Goal: Answer question/provide support

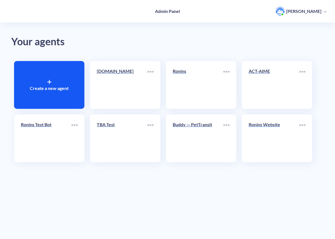
click at [290, 122] on p "Ronins Website" at bounding box center [274, 124] width 51 height 7
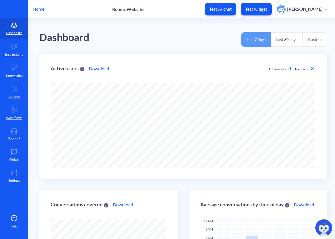
scroll to position [239, 335]
click at [19, 131] on icon at bounding box center [13, 131] width 11 height 6
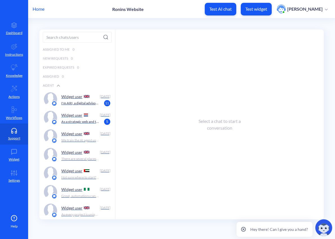
click at [78, 118] on div "Widget user" at bounding box center [79, 115] width 36 height 8
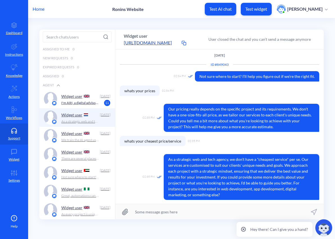
scroll to position [1, 0]
click at [71, 101] on p "I'm ARI, a digital advisor working on behalf of [PERSON_NAME], a strategic web …" at bounding box center [79, 102] width 37 height 5
